Goal: Task Accomplishment & Management: Use online tool/utility

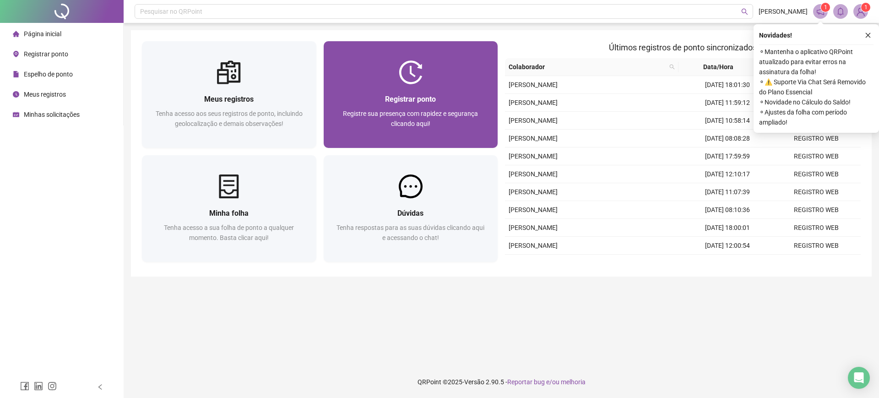
drag, startPoint x: 453, startPoint y: 7, endPoint x: 475, endPoint y: 72, distance: 69.1
click at [475, 72] on div at bounding box center [411, 72] width 175 height 24
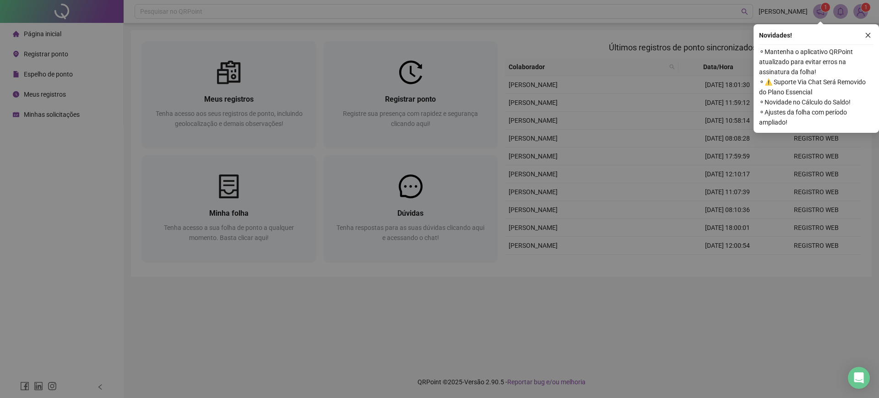
click at [455, 100] on time "08:18:16" at bounding box center [440, 105] width 38 height 11
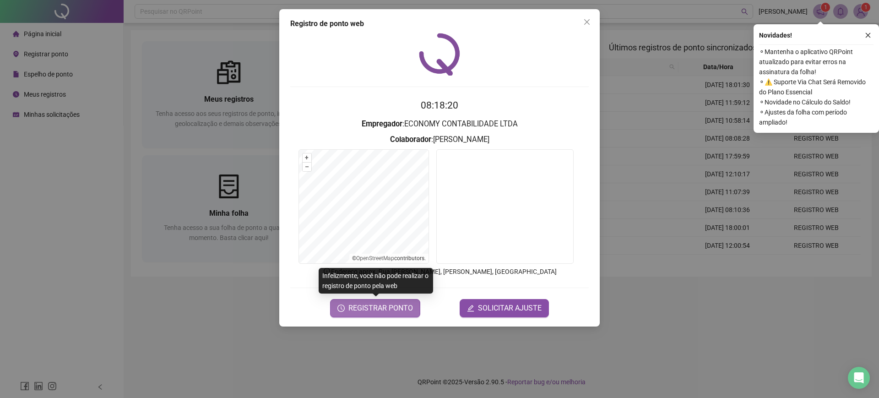
click at [389, 312] on span "REGISTRAR PONTO" at bounding box center [381, 308] width 65 height 11
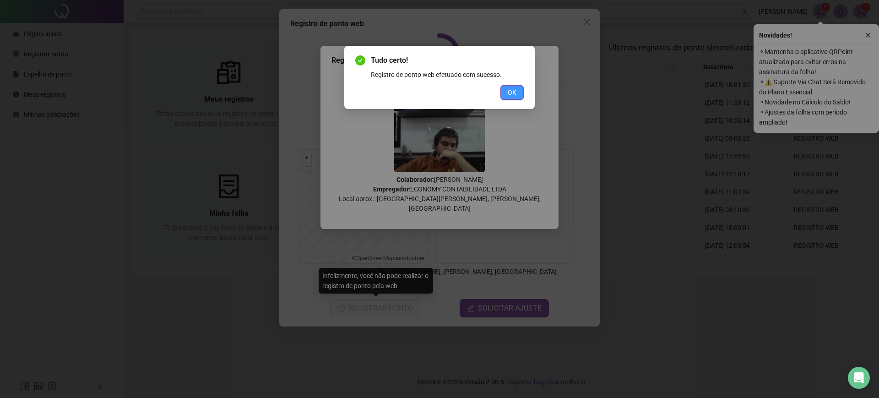
click at [514, 88] on span "OK" at bounding box center [512, 92] width 9 height 10
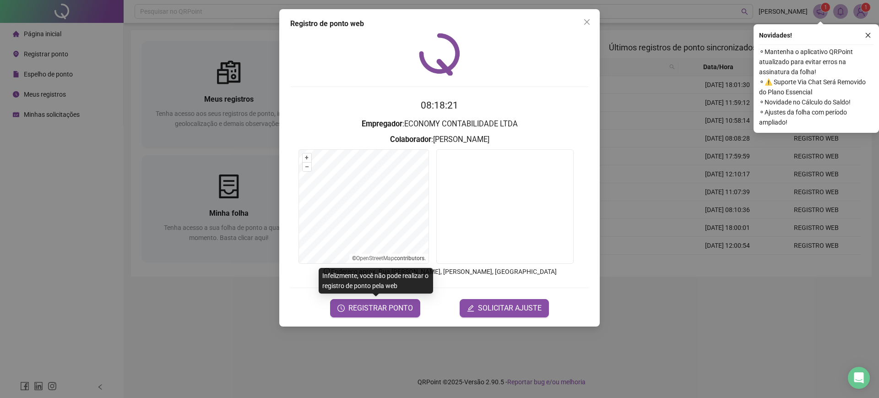
click at [586, 21] on icon "close" at bounding box center [587, 21] width 7 height 7
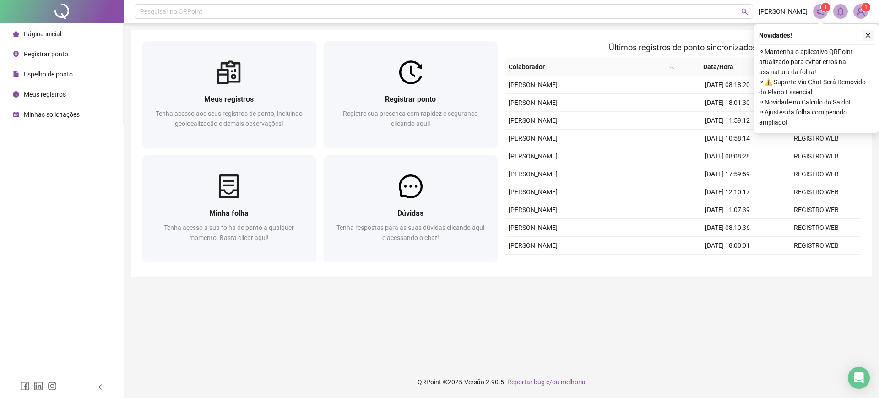
click at [868, 31] on button "button" at bounding box center [868, 35] width 11 height 11
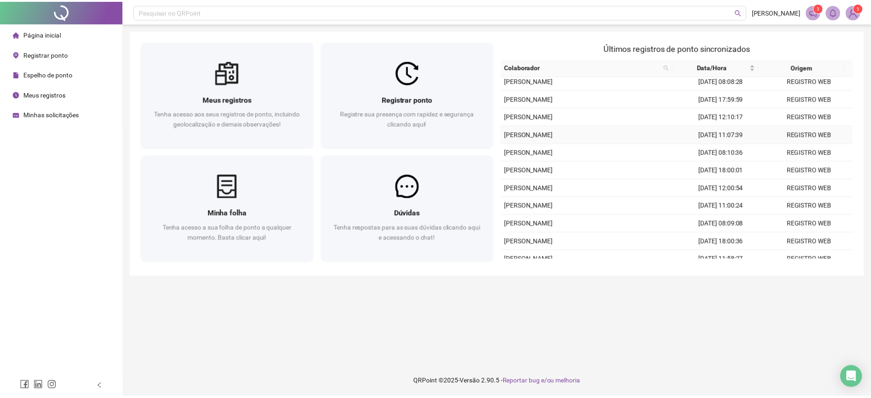
scroll to position [85, 0]
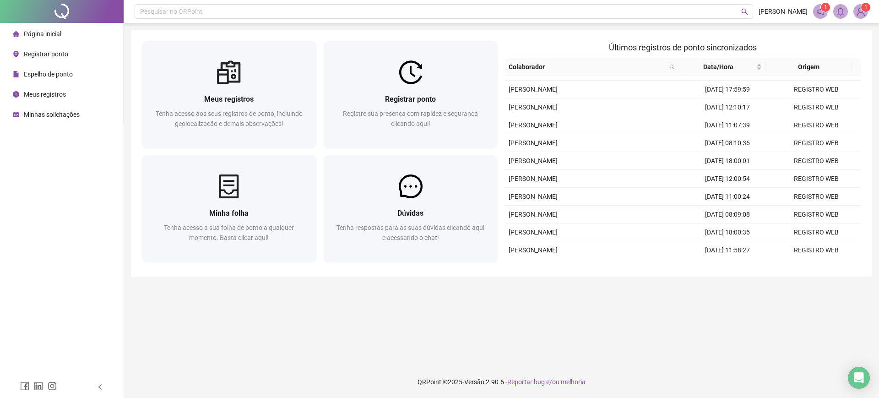
click at [49, 94] on span "Meus registros" at bounding box center [45, 94] width 42 height 7
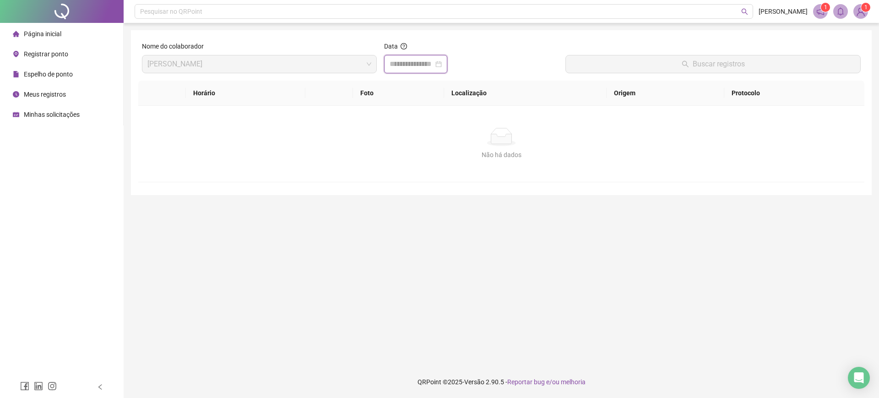
click at [406, 60] on input at bounding box center [412, 64] width 44 height 11
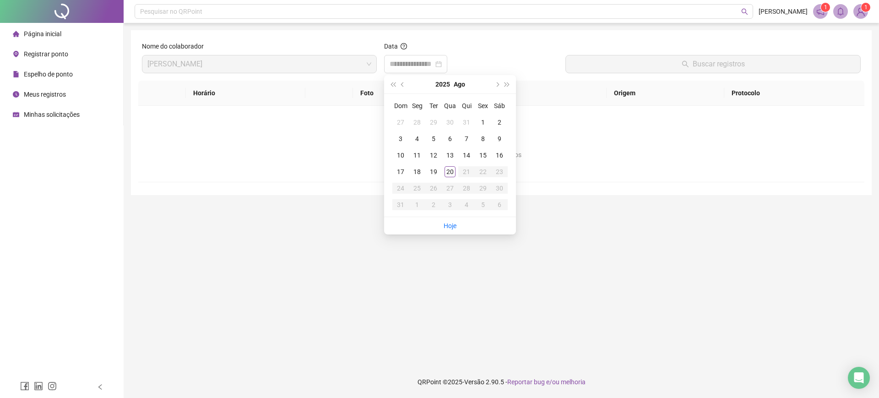
click at [57, 83] on div "Espelho de ponto" at bounding box center [43, 74] width 60 height 18
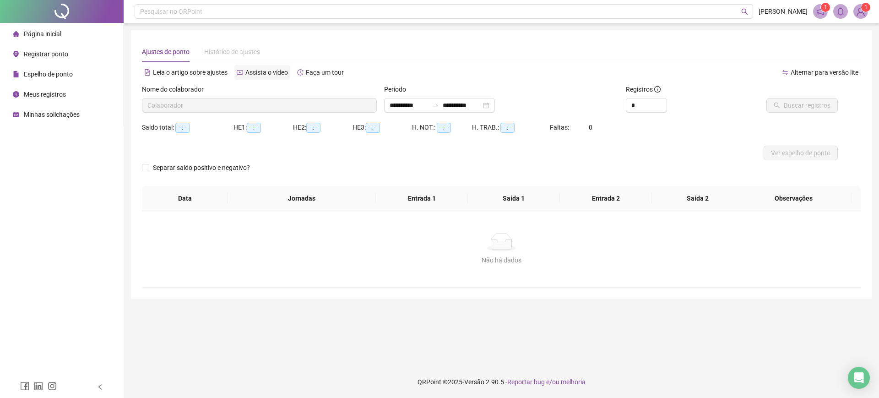
type input "**********"
click at [794, 109] on button "Buscar registros" at bounding box center [802, 105] width 71 height 15
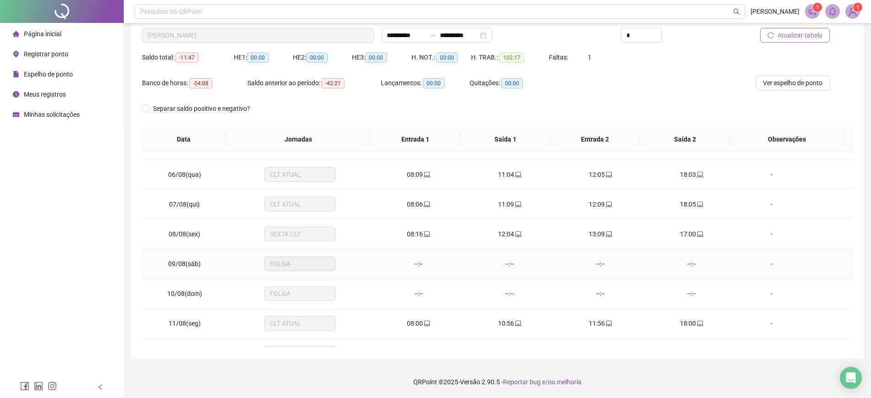
scroll to position [84, 0]
